Goal: Task Accomplishment & Management: Manage account settings

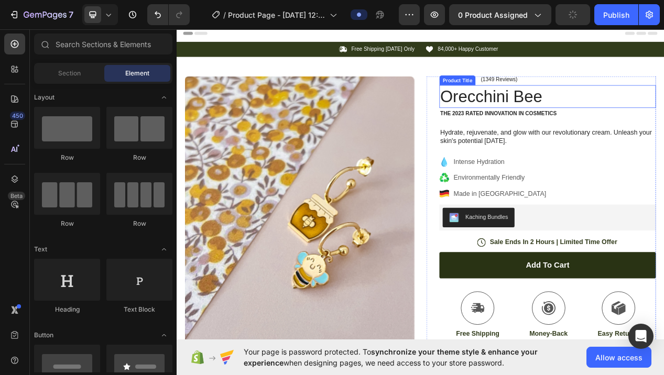
click at [663, 114] on h1 "Orecchini Bee" at bounding box center [654, 117] width 279 height 29
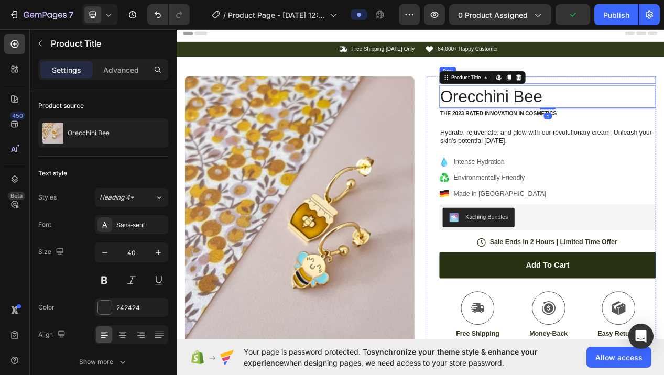
click at [663, 94] on div "Icon Icon Icon Icon Icon Icon List (1349 Reviews) Text Block Row" at bounding box center [654, 95] width 279 height 9
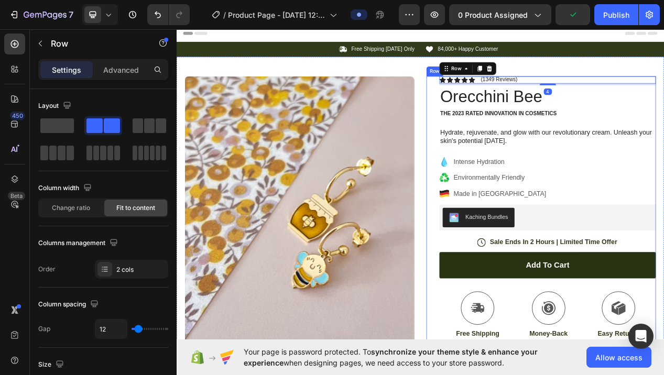
click at [507, 156] on div "Icon Icon Icon Icon Icon Icon List (1349 Reviews) Text Block Row 4 Orecchini Be…" at bounding box center [647, 335] width 296 height 489
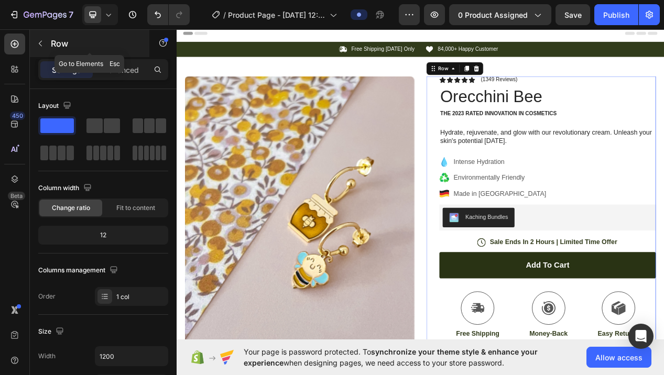
click at [40, 48] on button "button" at bounding box center [40, 43] width 17 height 17
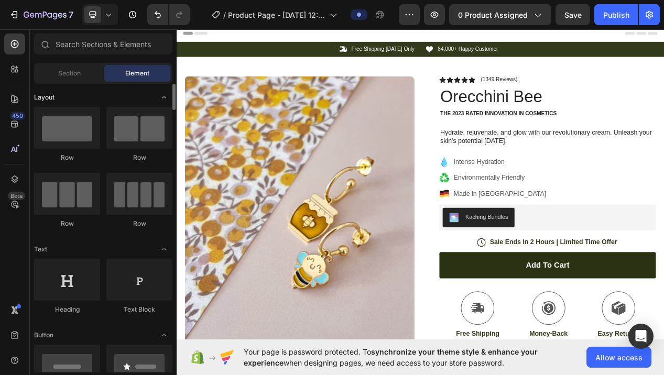
scroll to position [6, 0]
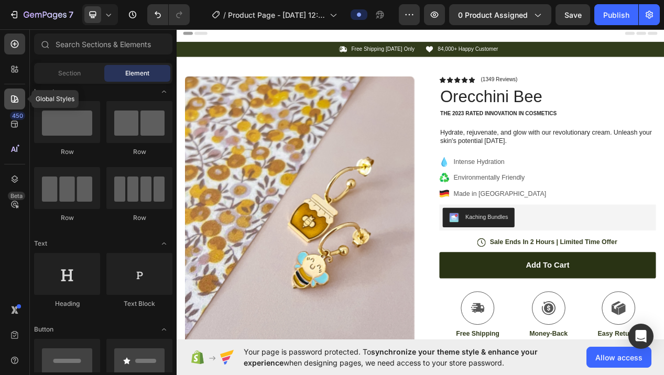
click at [14, 99] on icon at bounding box center [14, 99] width 10 height 10
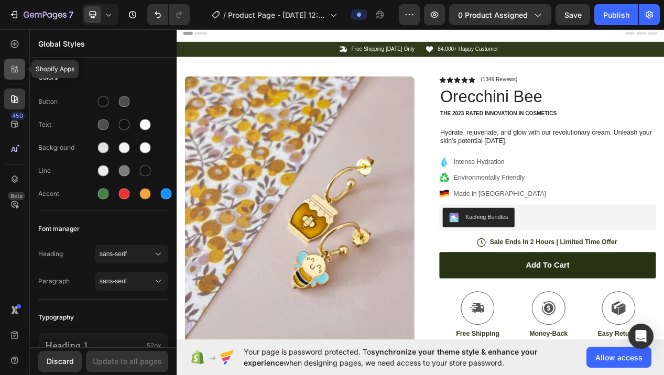
click at [15, 73] on icon at bounding box center [14, 69] width 10 height 10
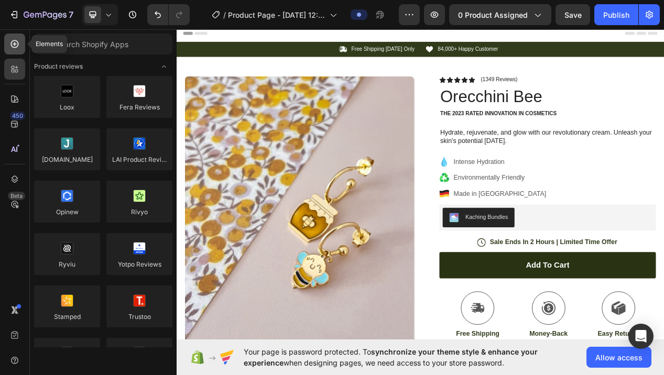
click at [18, 50] on div at bounding box center [14, 44] width 21 height 21
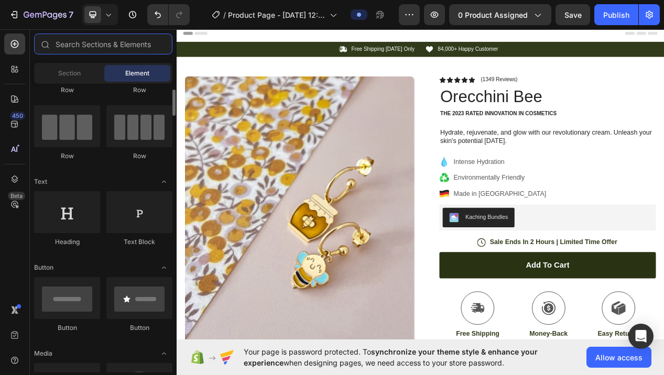
scroll to position [0, 0]
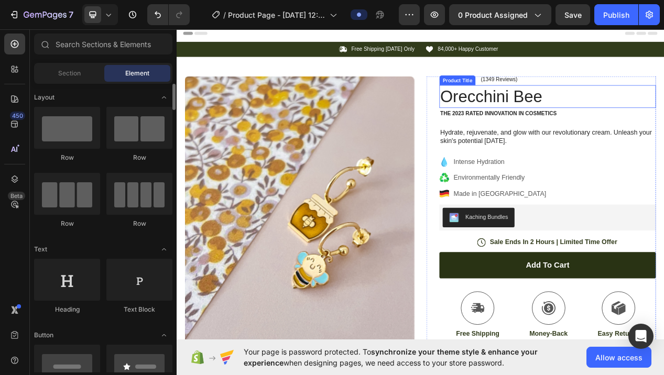
click at [609, 123] on h1 "Orecchini Bee" at bounding box center [654, 117] width 279 height 29
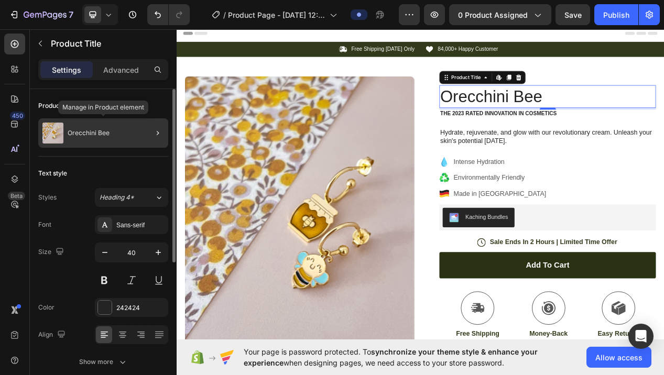
click at [96, 133] on p "Orecchini Bee" at bounding box center [89, 132] width 42 height 7
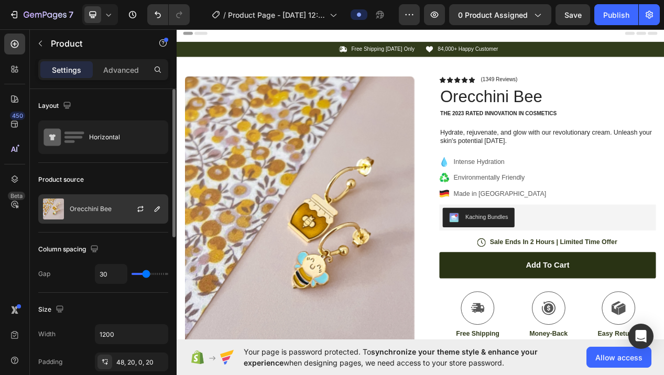
click at [93, 209] on p "Orecchini Bee" at bounding box center [91, 208] width 42 height 7
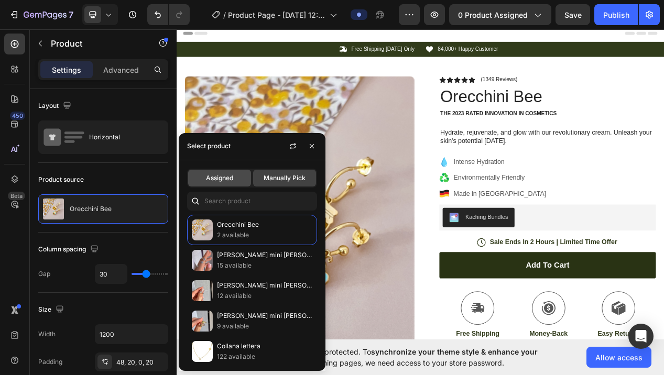
click at [229, 182] on span "Assigned" at bounding box center [219, 177] width 27 height 9
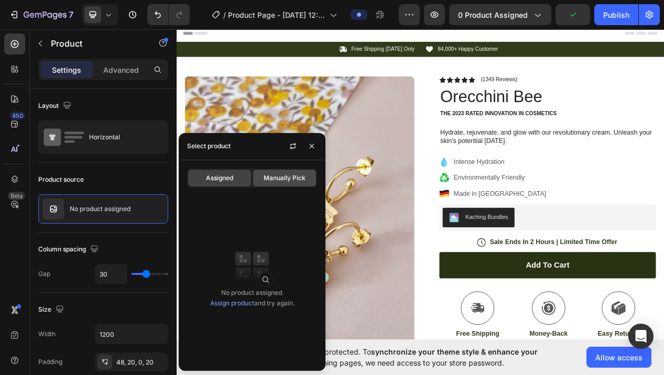
click at [295, 185] on div "Manually Pick" at bounding box center [284, 178] width 63 height 17
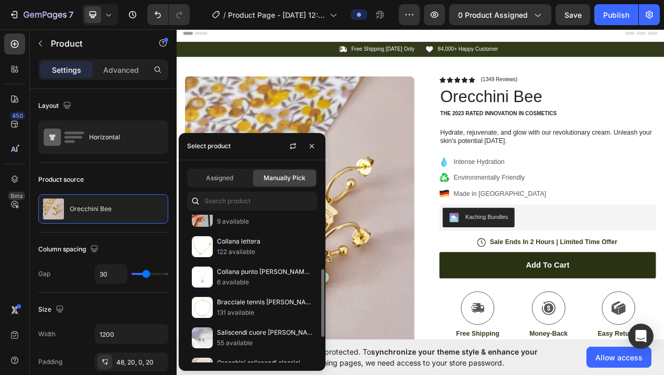
scroll to position [114, 0]
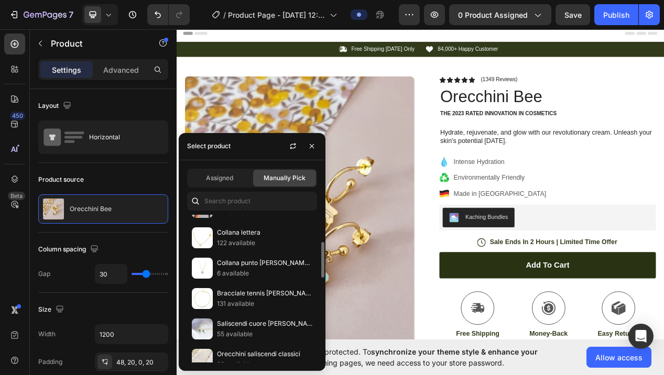
click at [267, 237] on p "Collana lettera" at bounding box center [264, 232] width 95 height 10
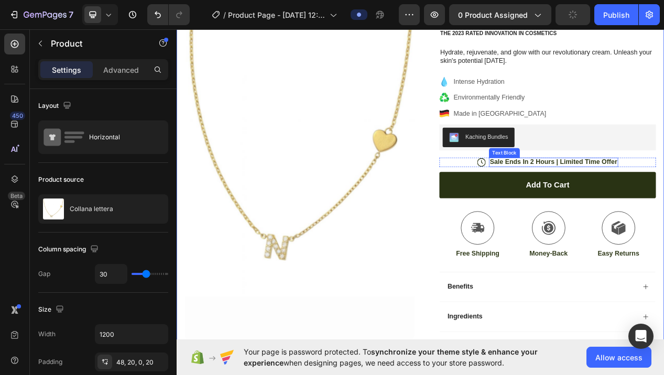
scroll to position [78, 0]
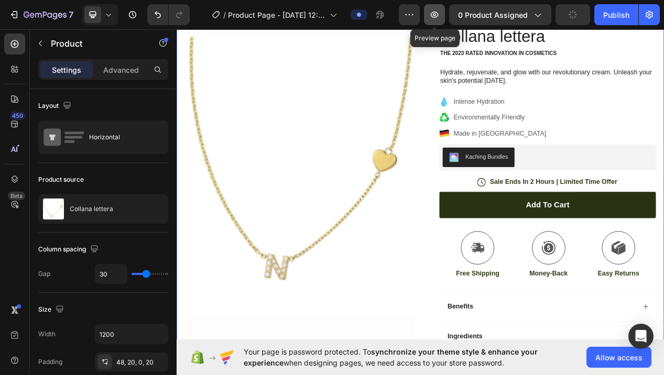
click at [438, 17] on icon "button" at bounding box center [435, 15] width 8 height 6
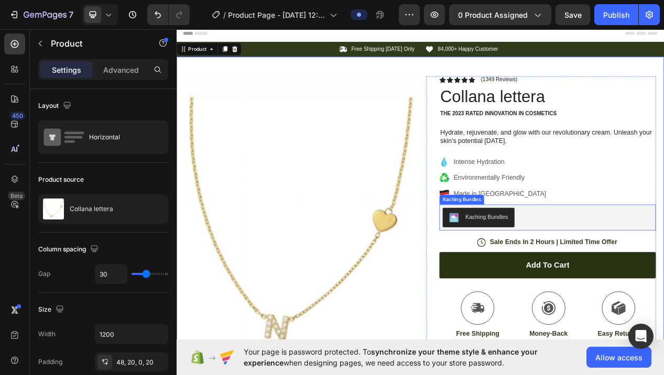
click at [566, 270] on div "Kaching Bundles" at bounding box center [576, 272] width 55 height 11
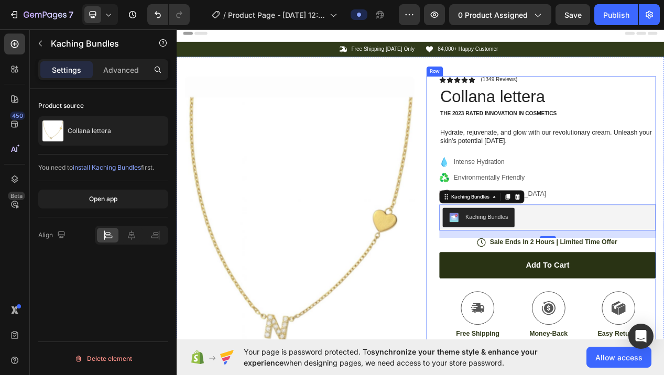
click at [505, 151] on div "Icon Icon Icon Icon Icon Icon List (1349 Reviews) Text Block Row Collana letter…" at bounding box center [647, 335] width 296 height 489
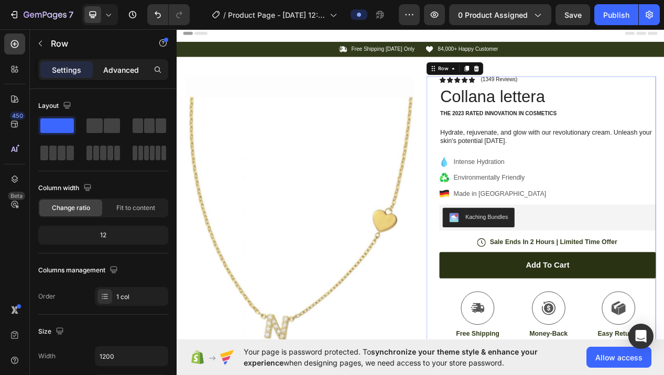
click at [133, 70] on p "Advanced" at bounding box center [121, 69] width 36 height 11
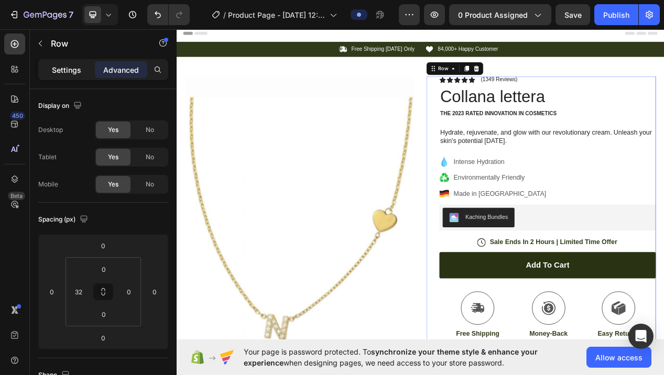
click at [51, 71] on div "Settings" at bounding box center [66, 69] width 52 height 17
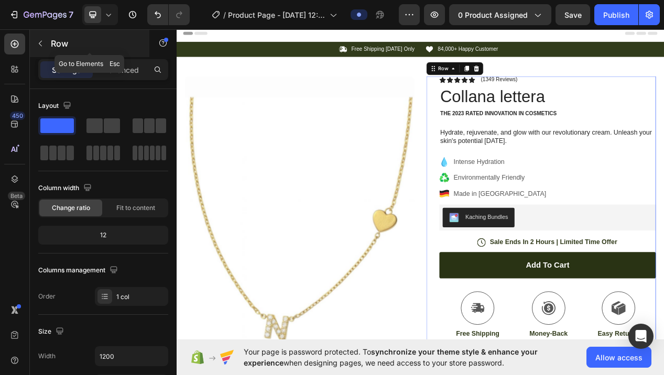
click at [47, 47] on button "button" at bounding box center [40, 43] width 17 height 17
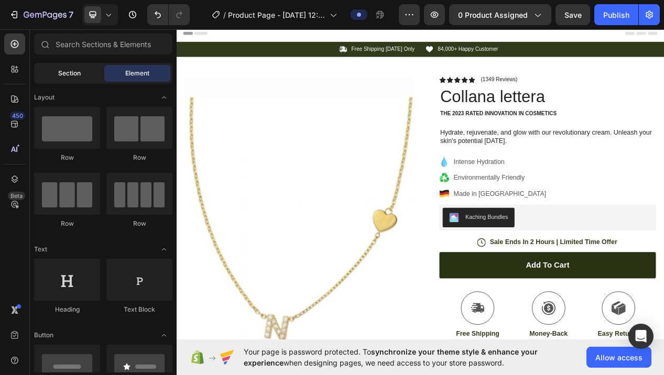
click at [77, 78] on span "Section" at bounding box center [69, 73] width 23 height 9
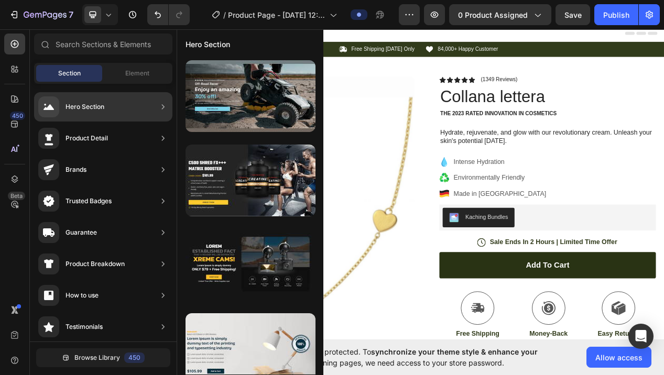
click at [114, 139] on div "Product Detail" at bounding box center [103, 138] width 138 height 29
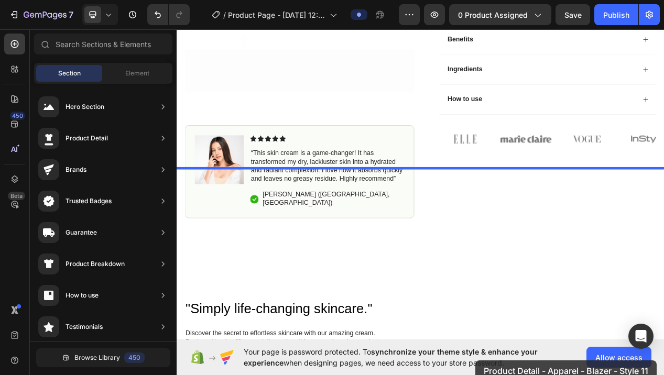
scroll to position [536, 0]
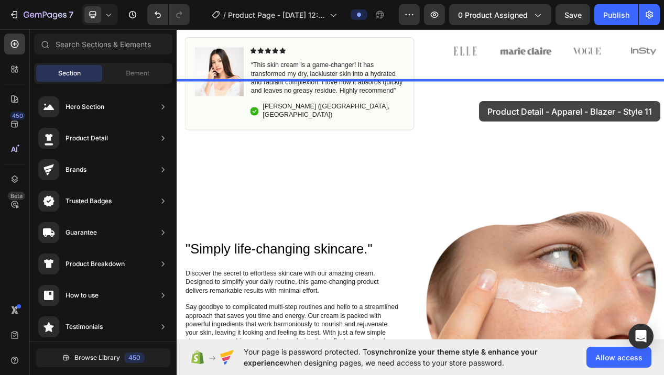
drag, startPoint x: 409, startPoint y: 195, endPoint x: 478, endPoint y: 104, distance: 114.4
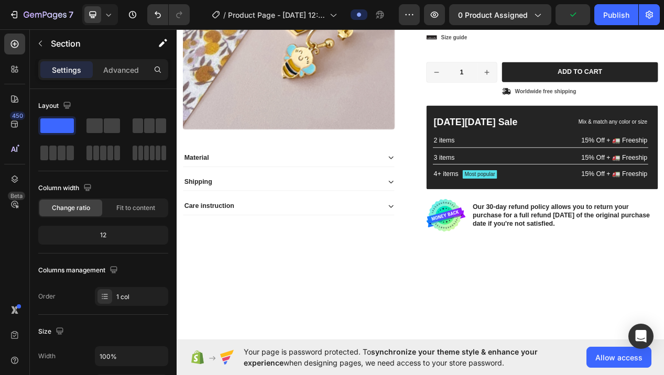
scroll to position [685, 0]
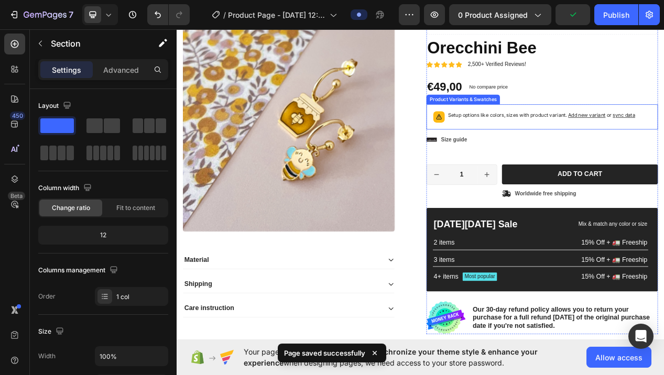
click at [574, 142] on p "Setup options like colors, sizes with product variant. Add new variant or sync …" at bounding box center [647, 141] width 242 height 10
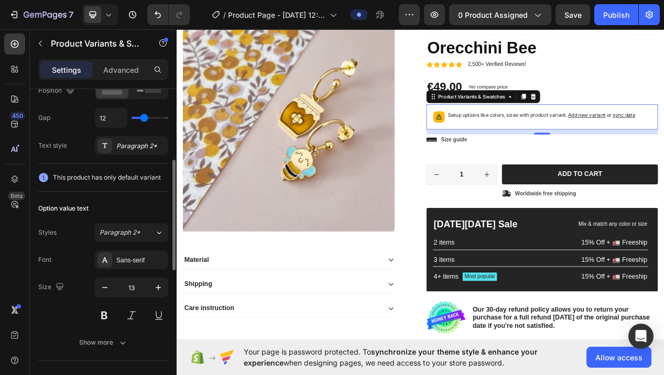
scroll to position [0, 0]
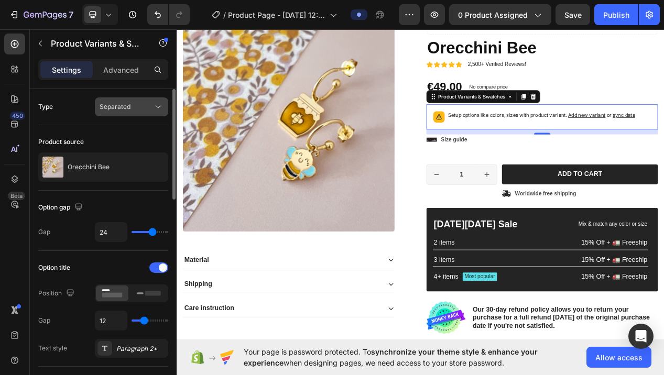
click at [126, 107] on span "Separated" at bounding box center [115, 107] width 31 height 8
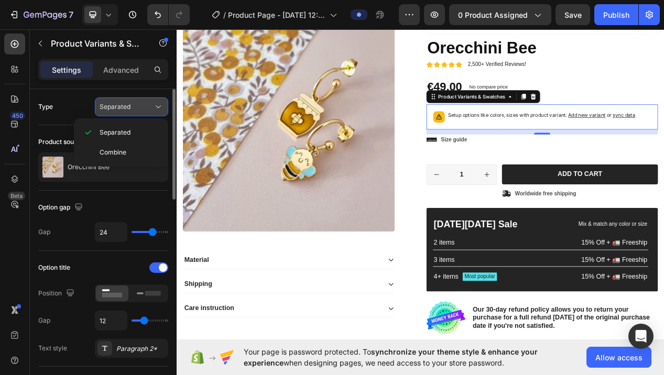
click at [126, 107] on span "Separated" at bounding box center [115, 107] width 31 height 8
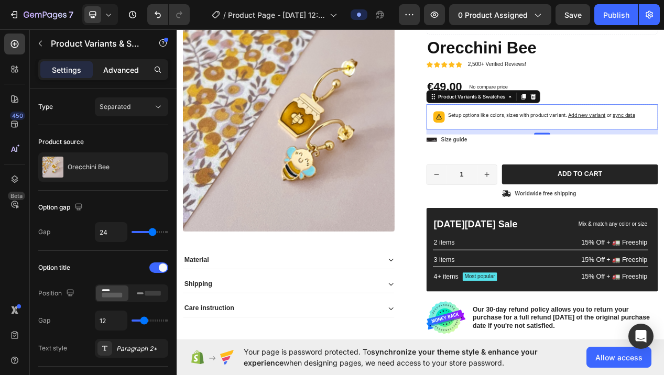
click at [125, 70] on p "Advanced" at bounding box center [121, 69] width 36 height 11
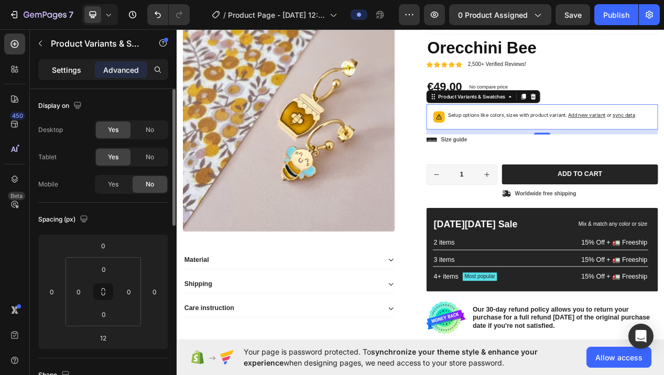
click at [71, 70] on p "Settings" at bounding box center [66, 69] width 29 height 11
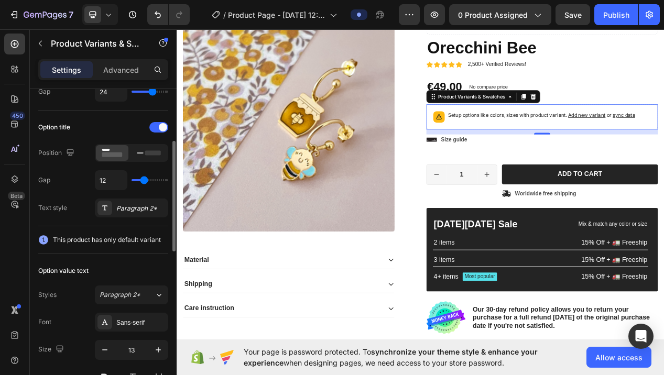
scroll to position [145, 0]
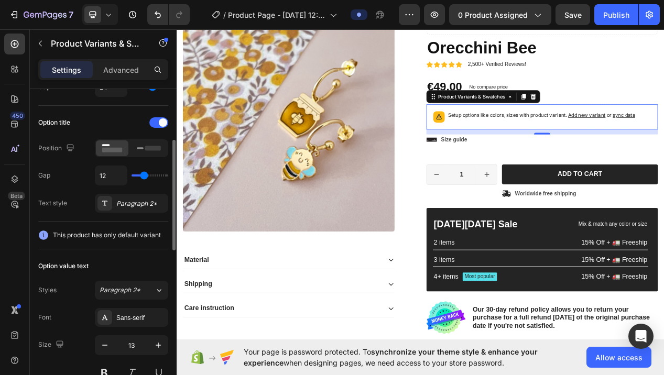
click at [65, 236] on span "This product has only default variant" at bounding box center [107, 235] width 108 height 10
click at [116, 235] on span "This product has only default variant" at bounding box center [107, 235] width 108 height 10
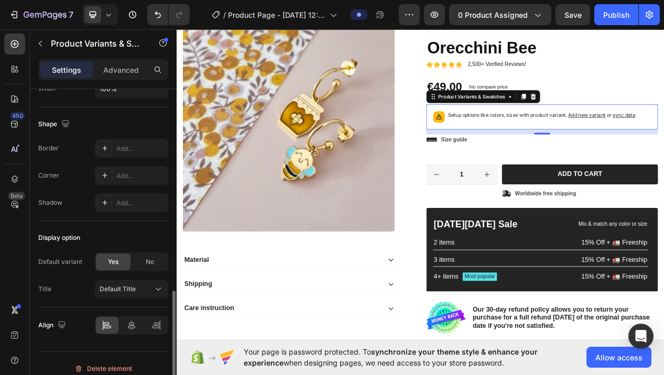
scroll to position [586, 0]
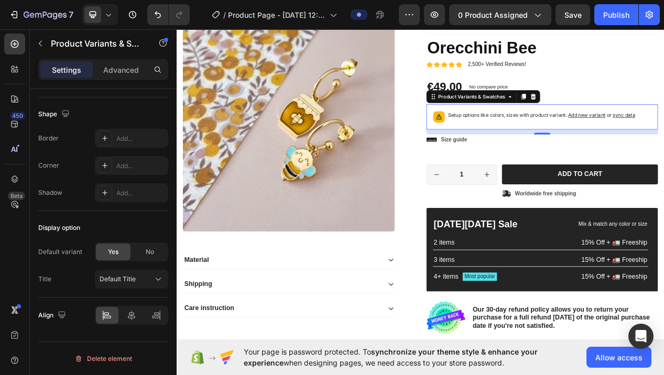
click at [541, 141] on p "Setup options like colors, sizes with product variant. Add new variant or sync …" at bounding box center [647, 141] width 242 height 10
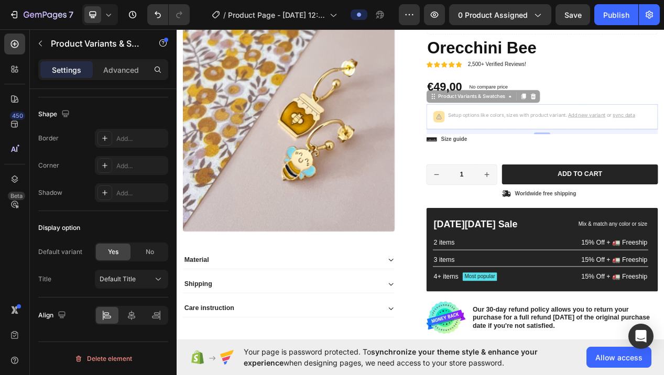
drag, startPoint x: 527, startPoint y: 142, endPoint x: 539, endPoint y: 142, distance: 12.0
click at [540, 142] on div "Icon Icon Icon Icon Icon Icon List 2,500+ Verified Reviews! Text Block Row No d…" at bounding box center [648, 220] width 299 height 405
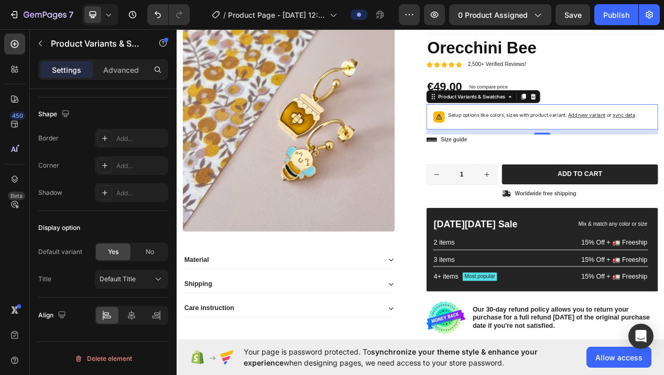
click at [544, 143] on p "Setup options like colors, sizes with product variant. Add new variant or sync …" at bounding box center [647, 141] width 242 height 10
click at [552, 120] on div "Product Variants & Swatches" at bounding box center [557, 117] width 91 height 9
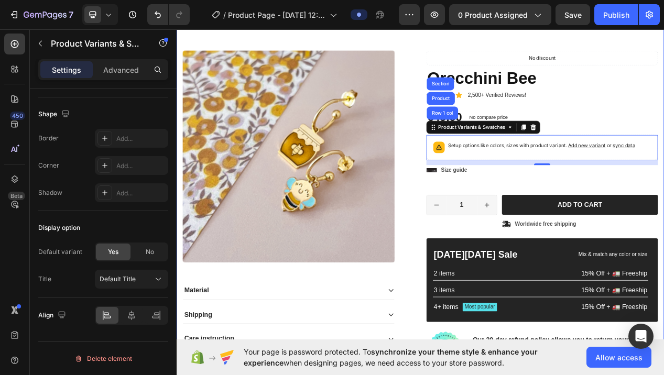
scroll to position [626, 0]
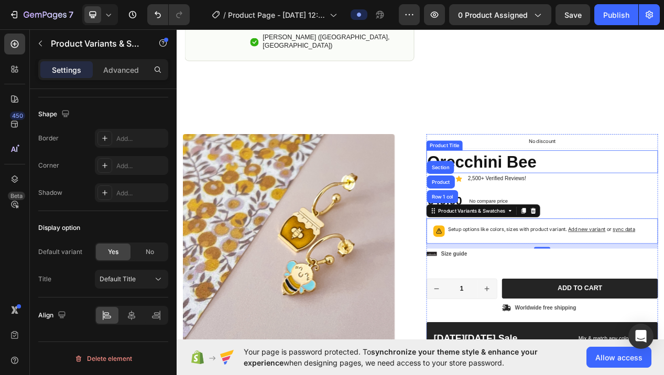
click at [663, 124] on div "Product Images Material Shipping Care instruction Accordion Icon Icon Icon Icon…" at bounding box center [491, 364] width 629 height 481
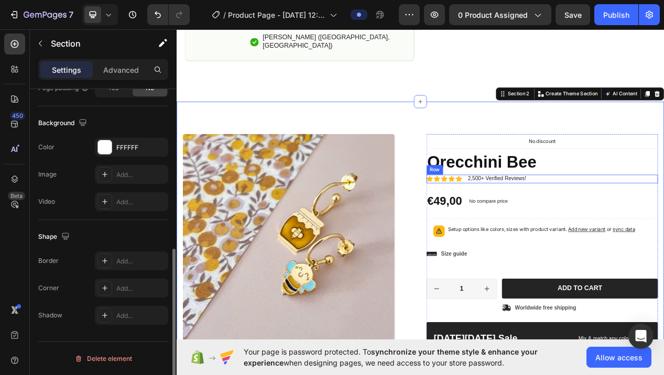
scroll to position [0, 0]
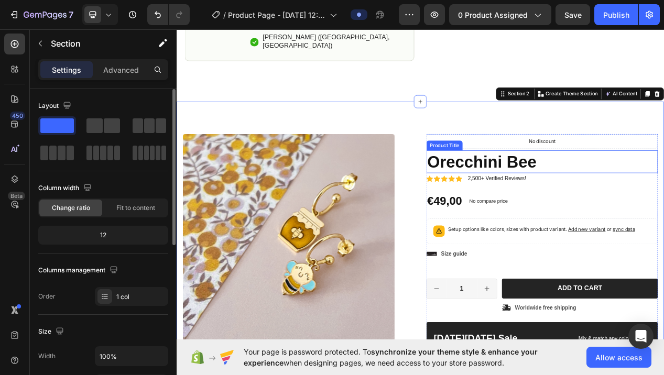
click at [645, 190] on h1 "Orecchini Bee" at bounding box center [648, 200] width 299 height 29
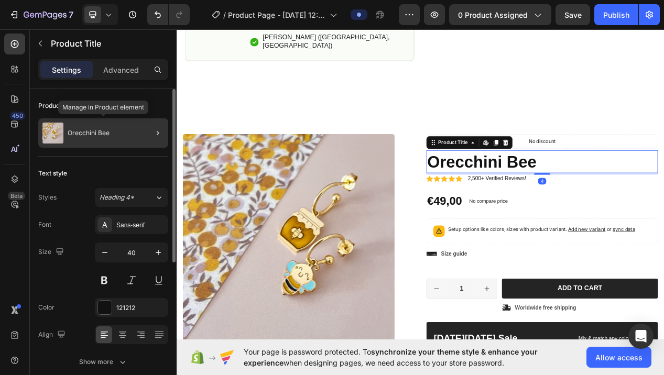
click at [108, 129] on div "Orecchini Bee" at bounding box center [103, 132] width 130 height 29
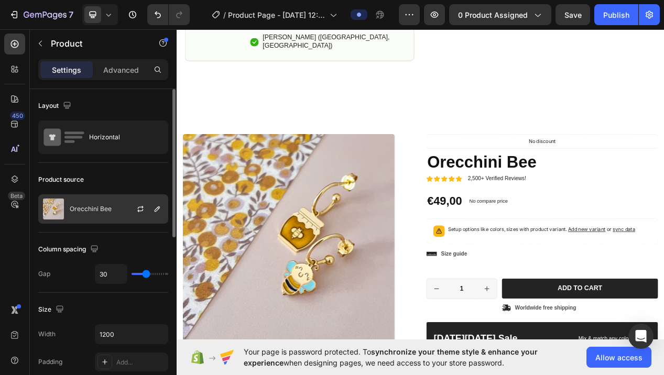
click at [124, 209] on div at bounding box center [145, 209] width 46 height 28
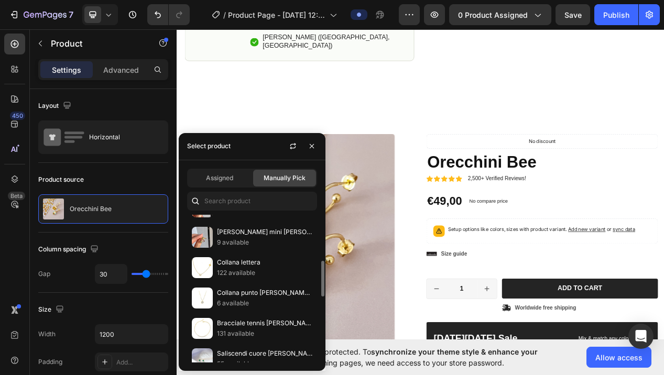
scroll to position [105, 0]
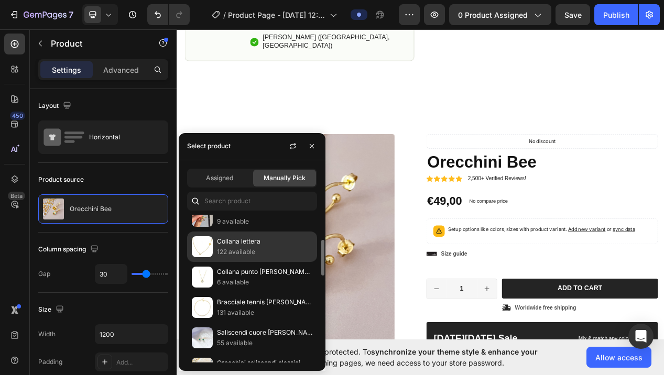
click at [250, 244] on p "Collana lettera" at bounding box center [264, 241] width 95 height 10
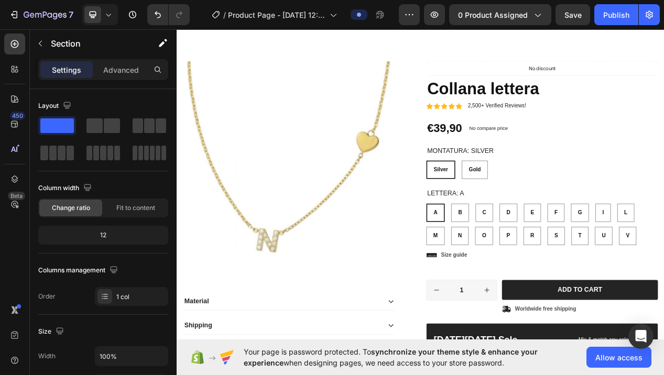
scroll to position [706, 0]
